Goal: Find specific page/section: Find specific page/section

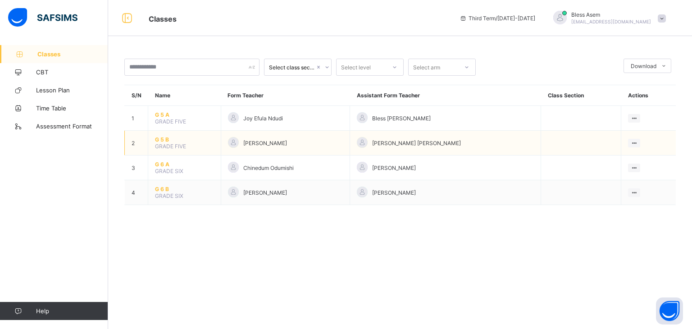
click at [163, 143] on span "GRADE FIVE" at bounding box center [170, 146] width 31 height 7
click at [165, 139] on span "G 5 B" at bounding box center [184, 139] width 59 height 7
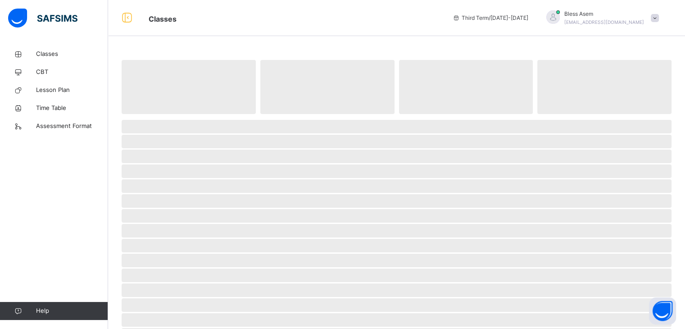
click at [165, 139] on span "‌" at bounding box center [397, 142] width 550 height 14
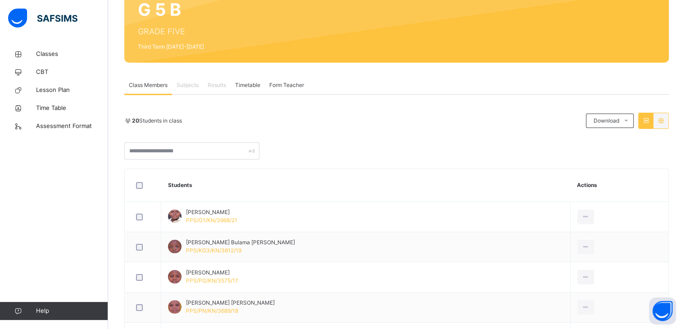
scroll to position [94, 0]
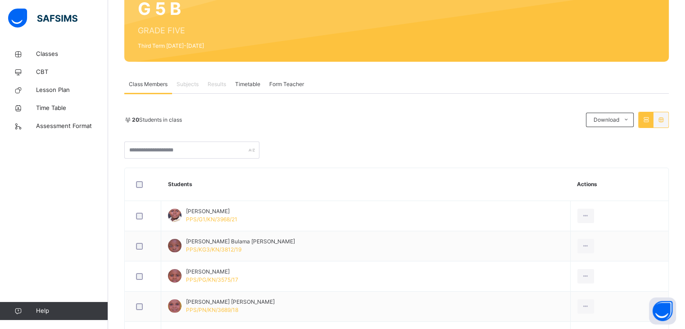
click at [213, 256] on td "[PERSON_NAME] Bulama [PERSON_NAME] PPS/KG3/KN/3812/19" at bounding box center [366, 246] width 410 height 30
click at [193, 87] on span "Subjects" at bounding box center [188, 84] width 22 height 8
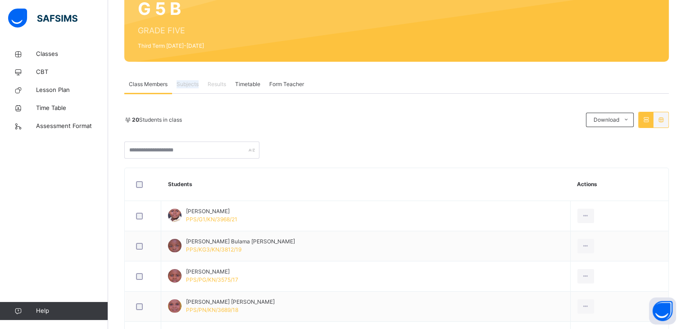
click at [193, 87] on span "Subjects" at bounding box center [188, 84] width 22 height 8
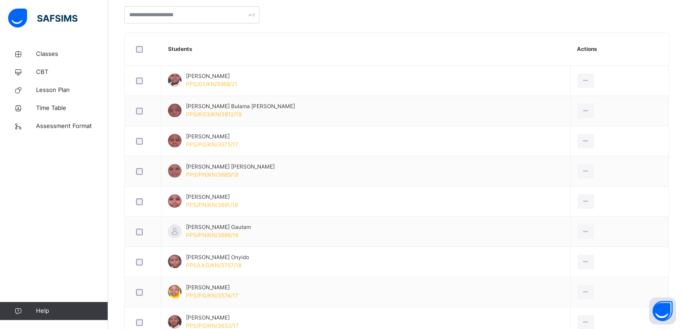
scroll to position [226, 0]
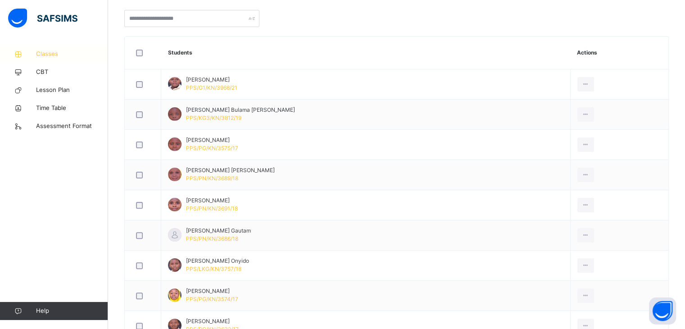
click at [43, 56] on span "Classes" at bounding box center [72, 54] width 72 height 9
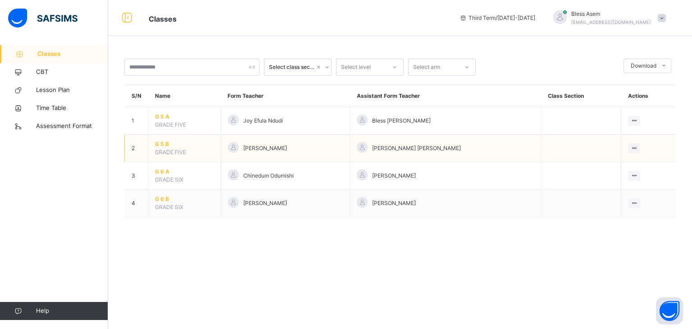
click at [165, 145] on span "G 5 B" at bounding box center [184, 144] width 59 height 8
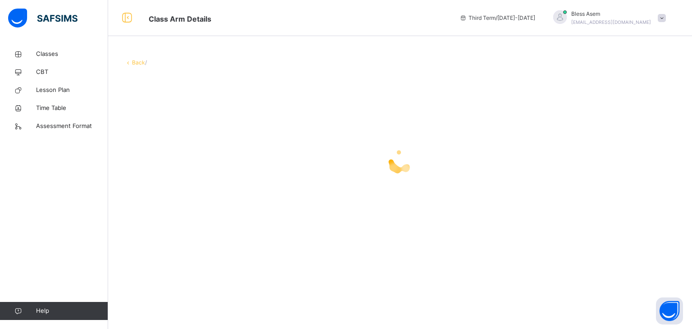
click at [165, 145] on div at bounding box center [400, 161] width 552 height 36
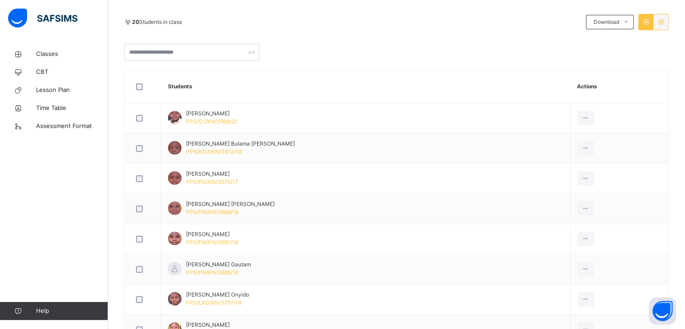
scroll to position [187, 0]
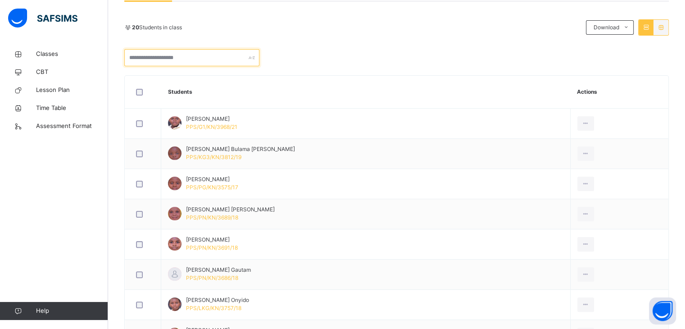
click at [252, 59] on div at bounding box center [191, 57] width 135 height 17
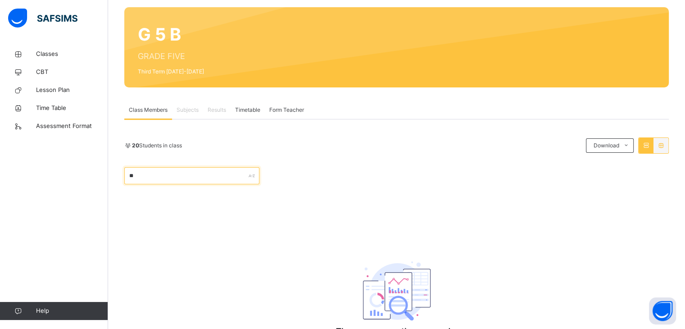
scroll to position [128, 0]
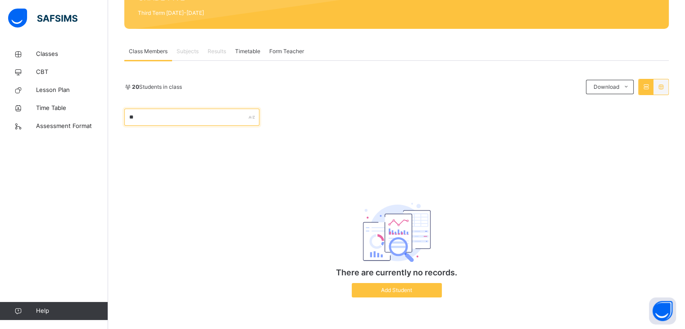
type input "*"
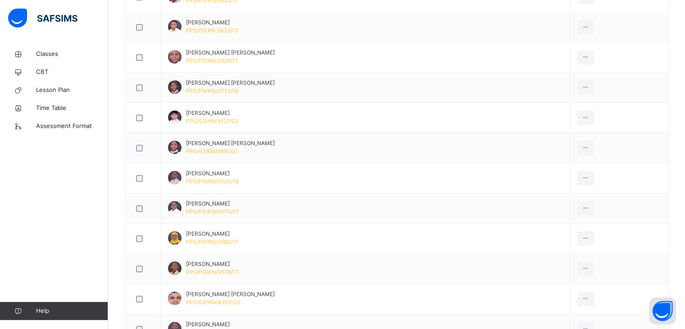
scroll to position [554, 0]
click at [39, 54] on span "Classes" at bounding box center [72, 54] width 72 height 9
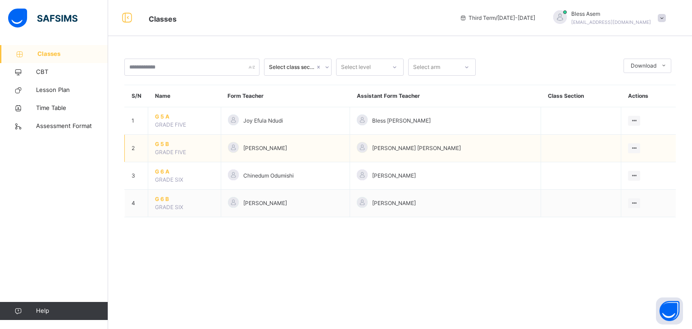
click at [166, 145] on span "G 5 B" at bounding box center [184, 144] width 59 height 8
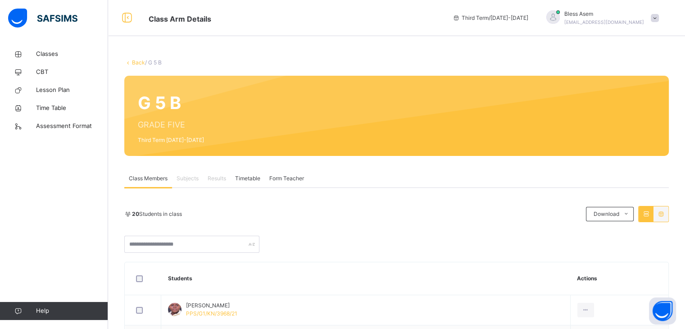
click at [190, 181] on span "Subjects" at bounding box center [188, 178] width 22 height 8
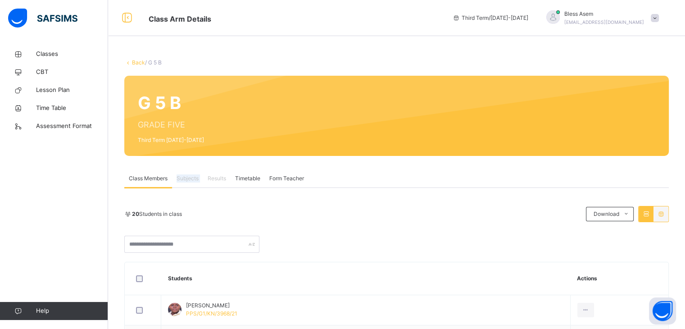
click at [190, 181] on span "Subjects" at bounding box center [188, 178] width 22 height 8
click at [126, 274] on th at bounding box center [143, 278] width 36 height 33
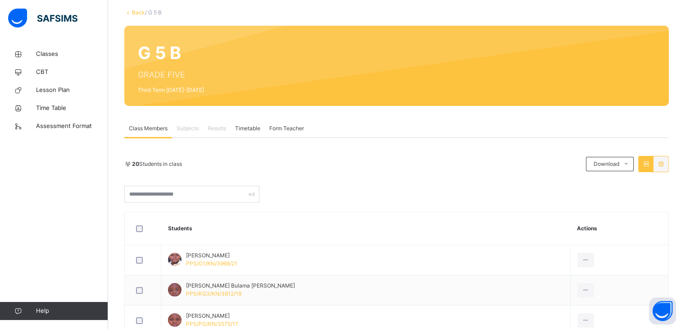
scroll to position [40, 0]
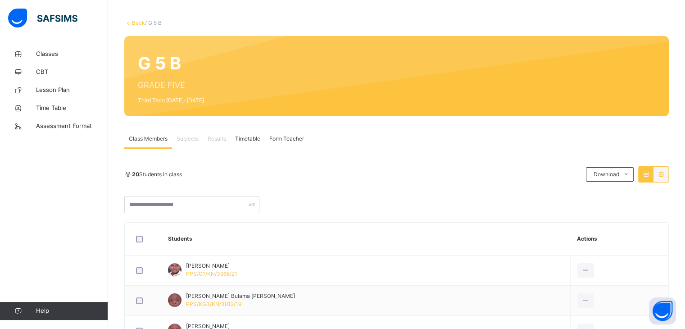
click at [191, 141] on span "Subjects" at bounding box center [188, 139] width 22 height 8
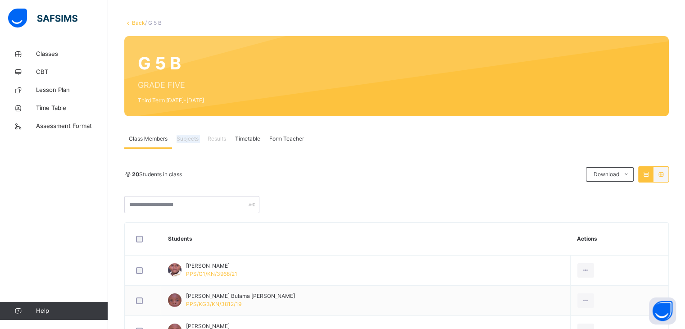
click at [191, 141] on span "Subjects" at bounding box center [188, 139] width 22 height 8
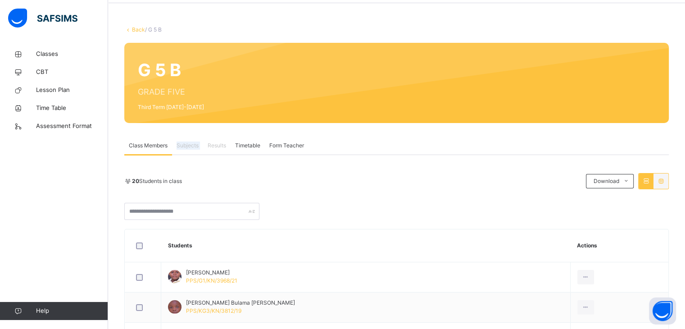
scroll to position [32, 0]
